Goal: Information Seeking & Learning: Find specific fact

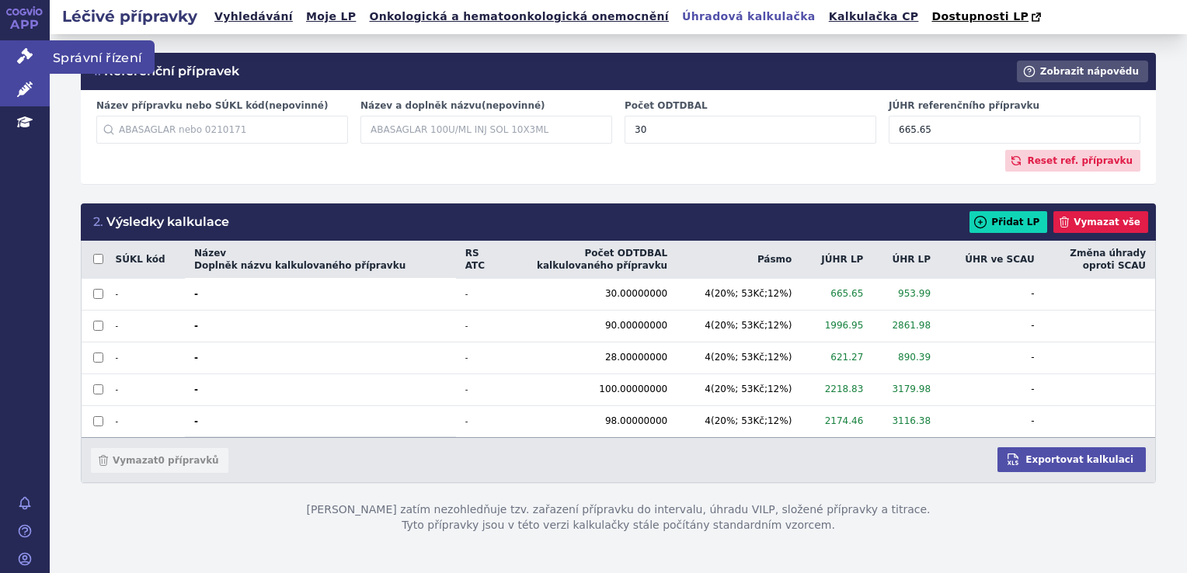
click at [17, 61] on icon at bounding box center [25, 56] width 16 height 16
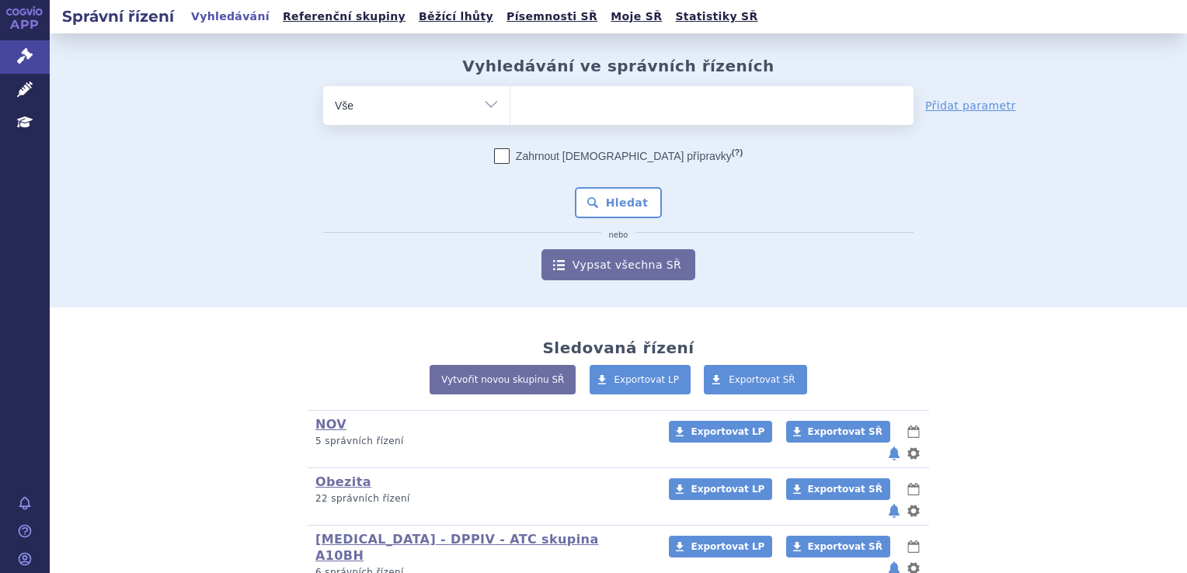
click at [659, 108] on ul at bounding box center [711, 102] width 403 height 33
click at [510, 108] on select at bounding box center [510, 104] width 1 height 39
click at [544, 108] on ul at bounding box center [711, 102] width 403 height 33
click at [510, 108] on select at bounding box center [510, 104] width 1 height 39
click at [519, 115] on ul at bounding box center [711, 102] width 403 height 33
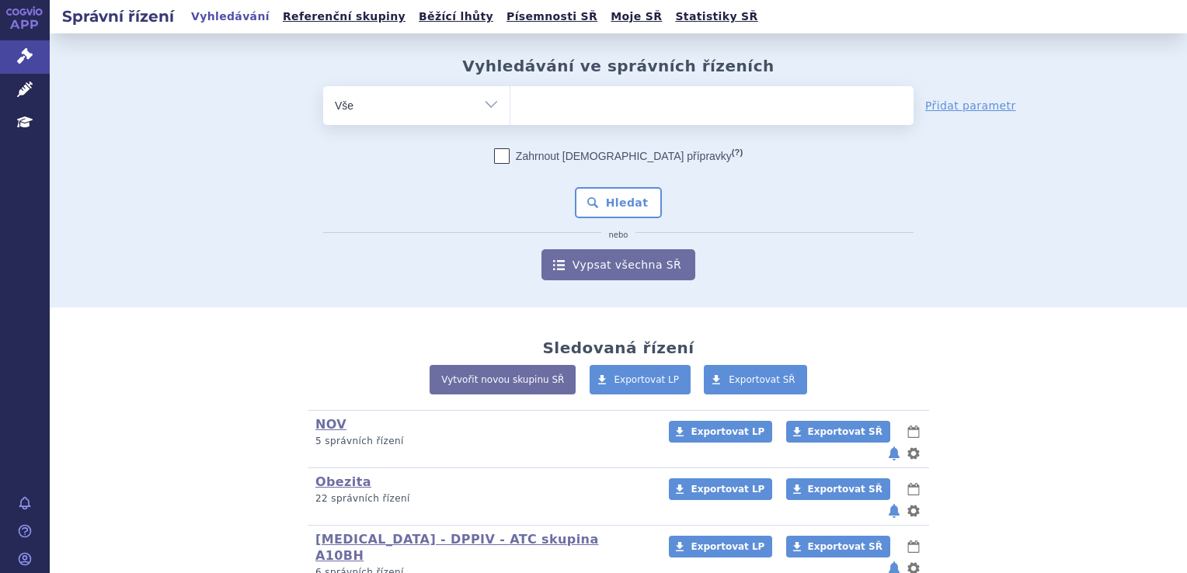
click at [510, 115] on select at bounding box center [510, 104] width 1 height 39
type input "n"
type input "mo"
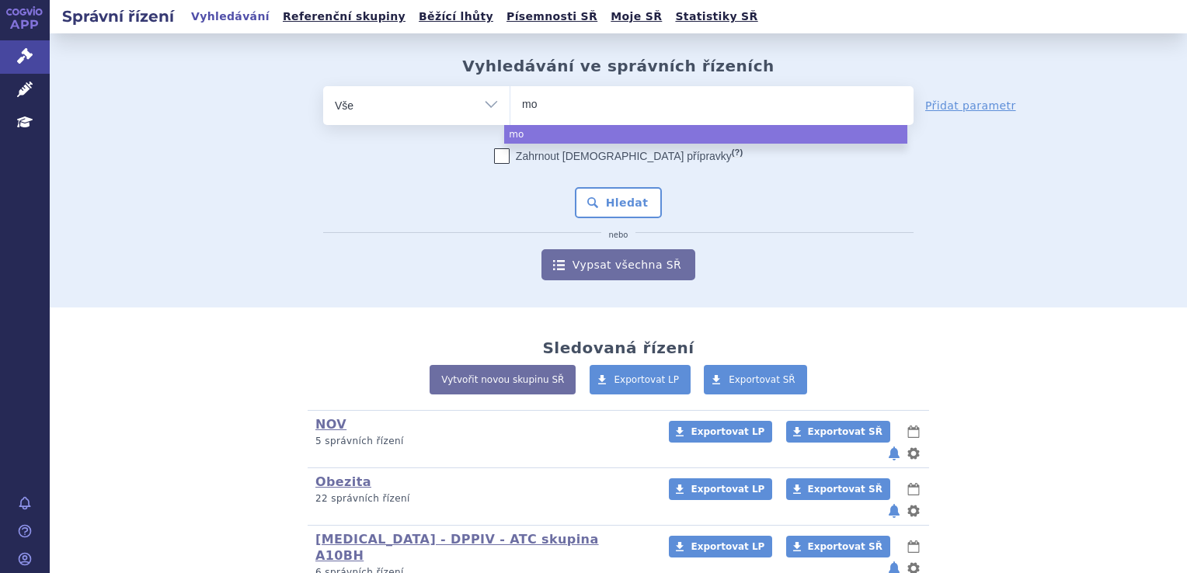
type input "mou"
type input "moun"
type input "mounja"
type input "mounjar"
type input "mounjaro"
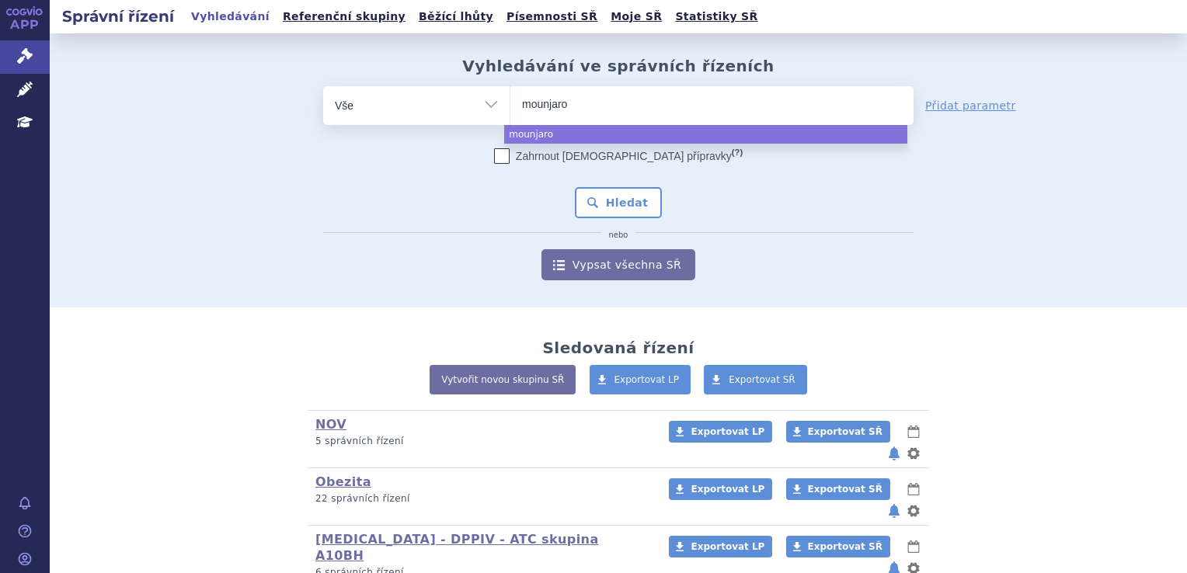
select select "mounjaro"
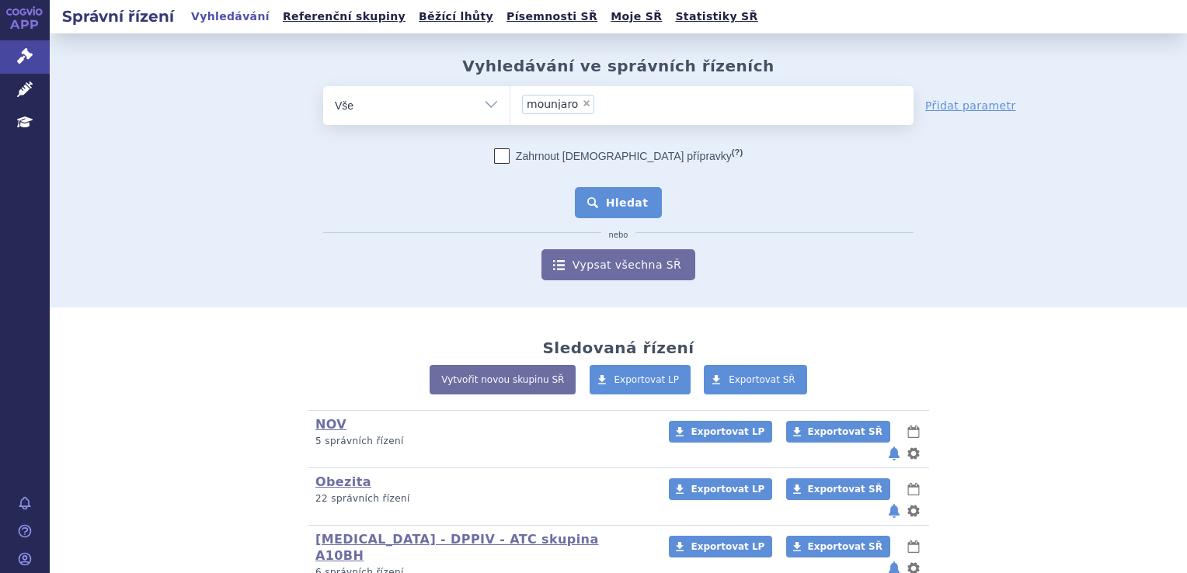
click at [614, 206] on button "Hledat" at bounding box center [619, 202] width 88 height 31
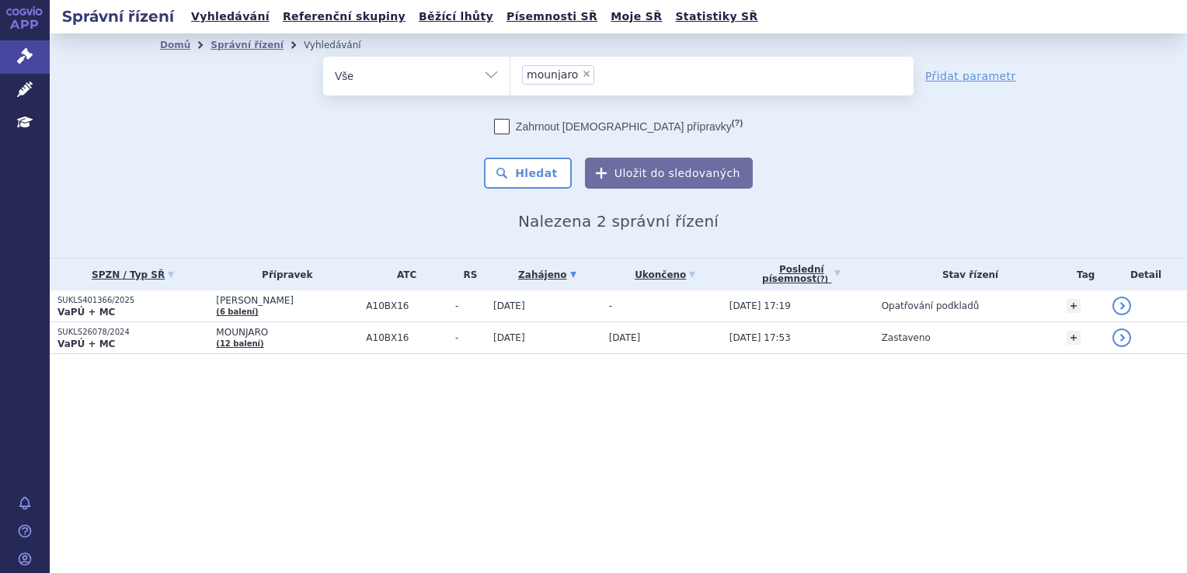
click at [367, 354] on section "Domů Správní řízení Vyhledávání Vyhledávání ve správních řízeních odstranit Vše" at bounding box center [618, 224] width 1137 height 383
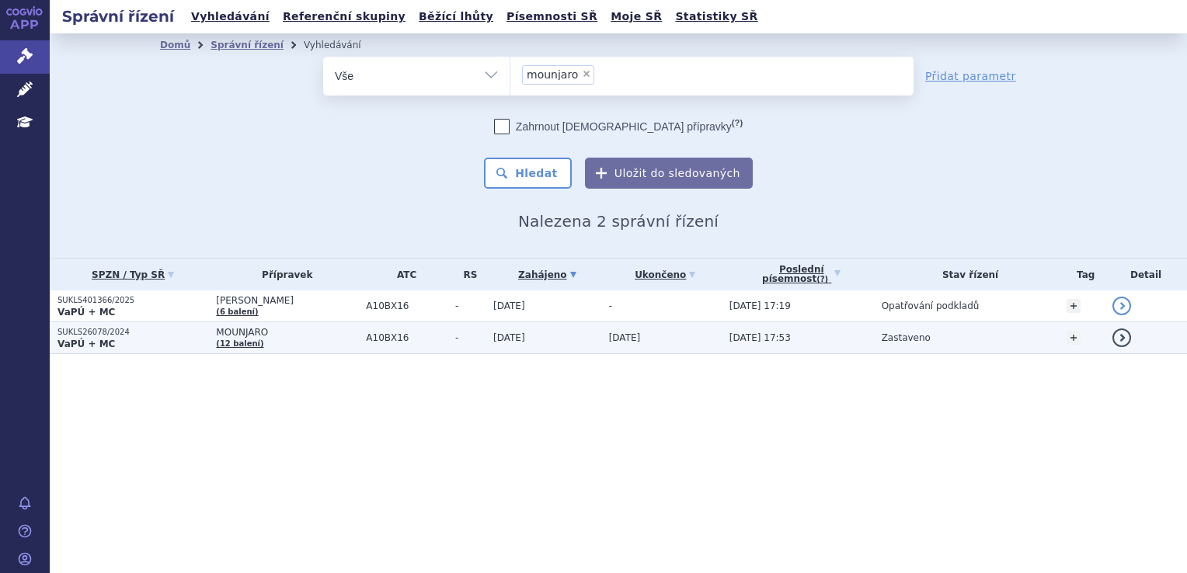
click at [358, 343] on td "MOUNJARO (12 balení)" at bounding box center [283, 338] width 150 height 32
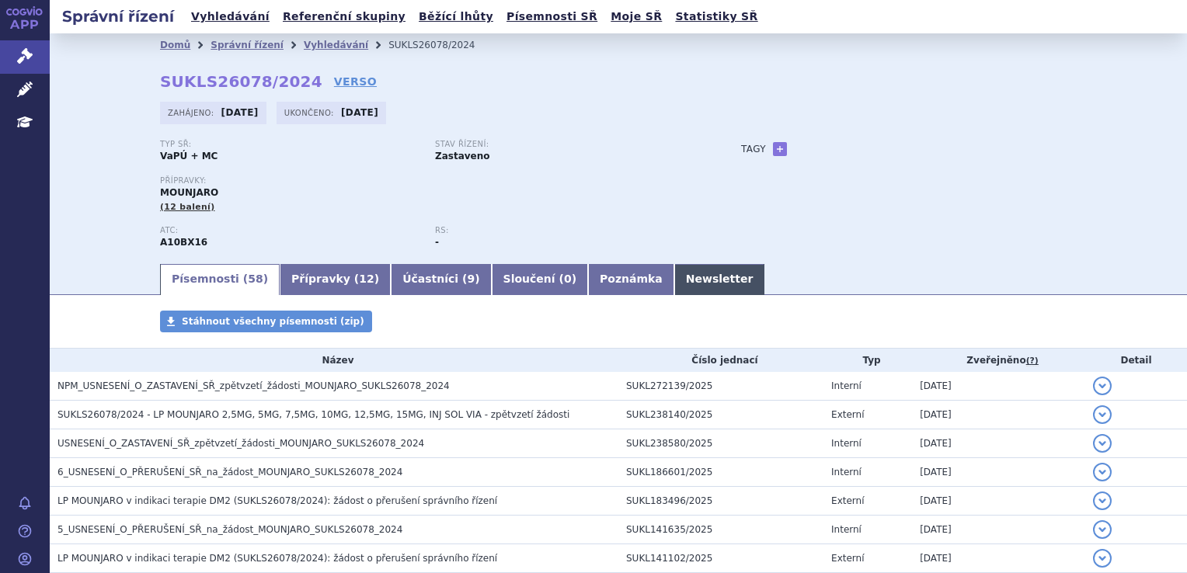
click at [674, 287] on link "Newsletter" at bounding box center [719, 279] width 91 height 31
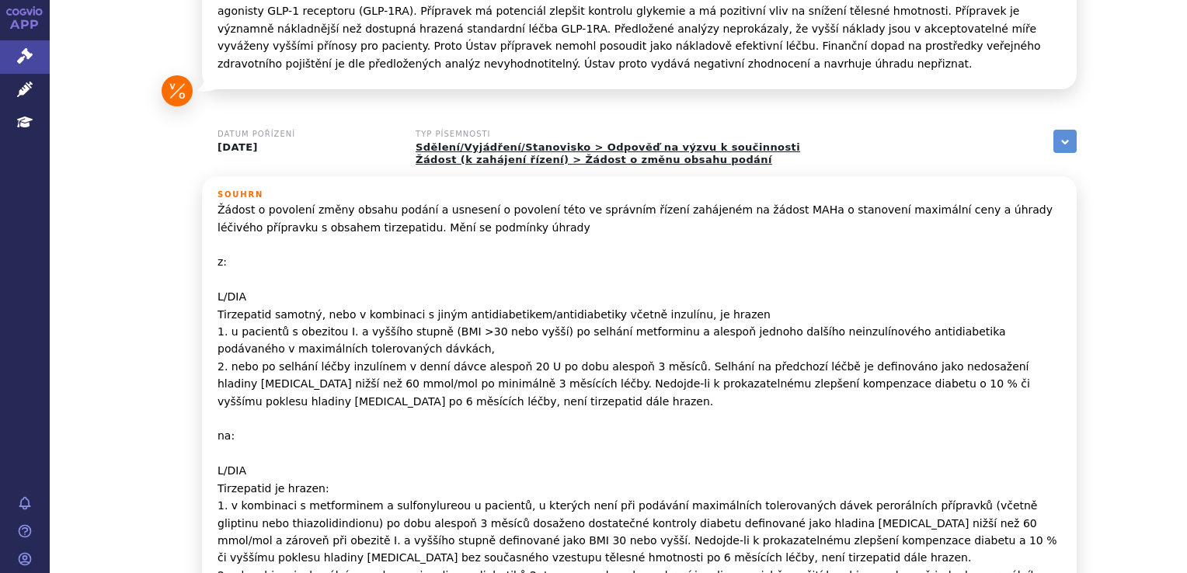
scroll to position [1087, 0]
